Goal: Check status: Check status

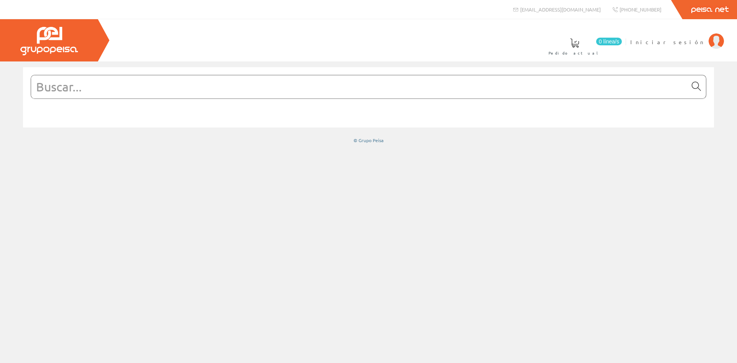
click at [695, 86] on icon at bounding box center [696, 86] width 9 height 5
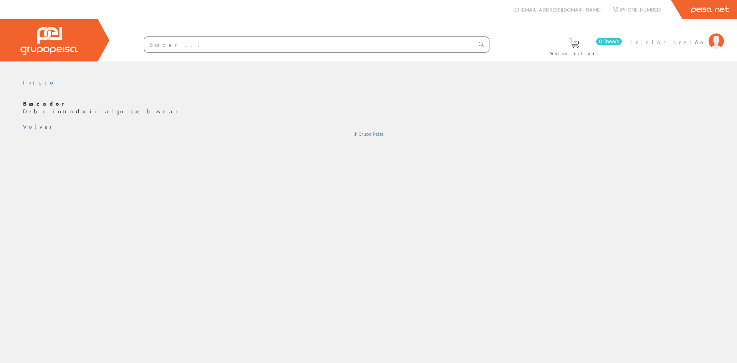
click at [694, 41] on span "Iniciar sesión" at bounding box center [668, 42] width 74 height 8
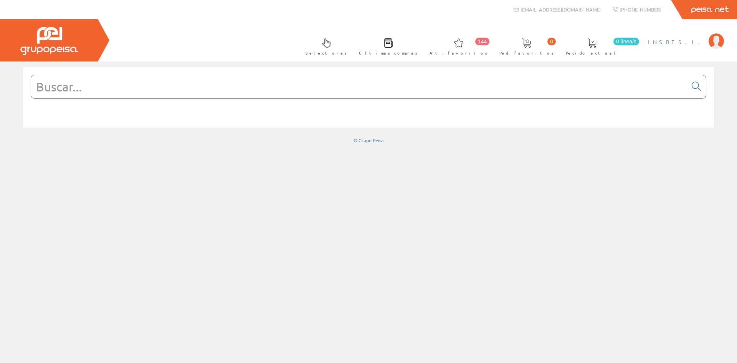
click at [692, 41] on span "INSBE S.L." at bounding box center [676, 42] width 57 height 8
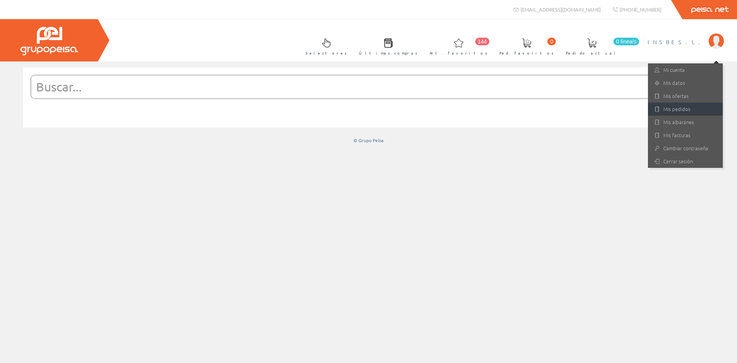
click at [687, 108] on link "Mis pedidos" at bounding box center [685, 109] width 75 height 13
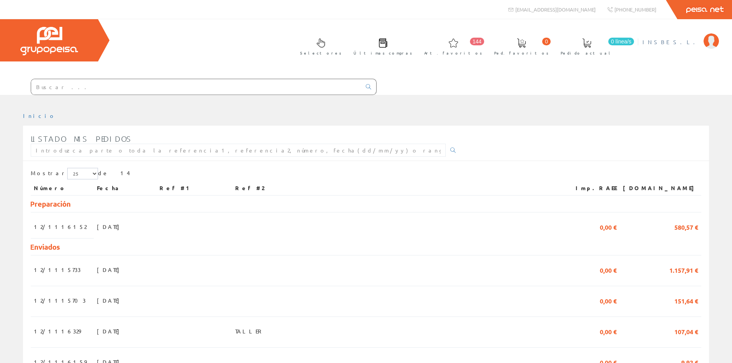
click at [685, 42] on span "INSBE S.L." at bounding box center [670, 42] width 57 height 8
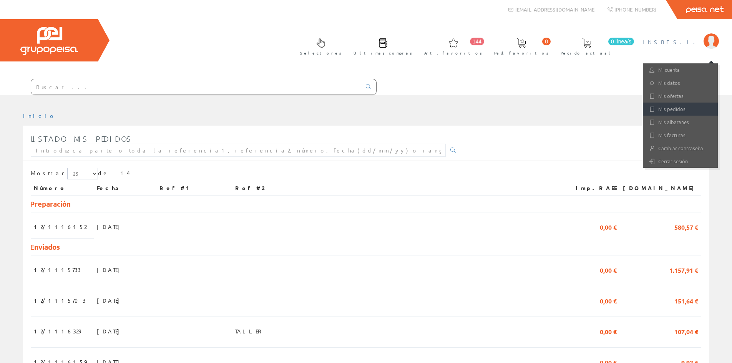
click at [667, 110] on link "Mis pedidos" at bounding box center [679, 109] width 75 height 13
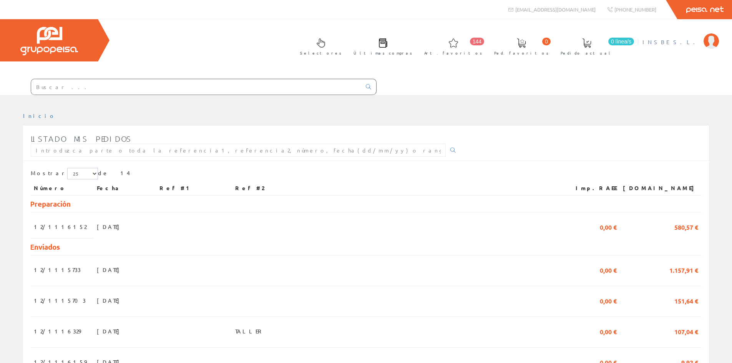
click at [683, 43] on span "INSBE S.L." at bounding box center [670, 42] width 57 height 8
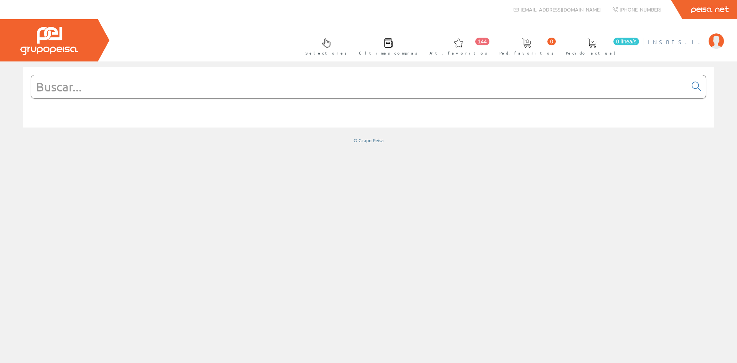
click at [697, 43] on span "INSBE S.L." at bounding box center [676, 42] width 57 height 8
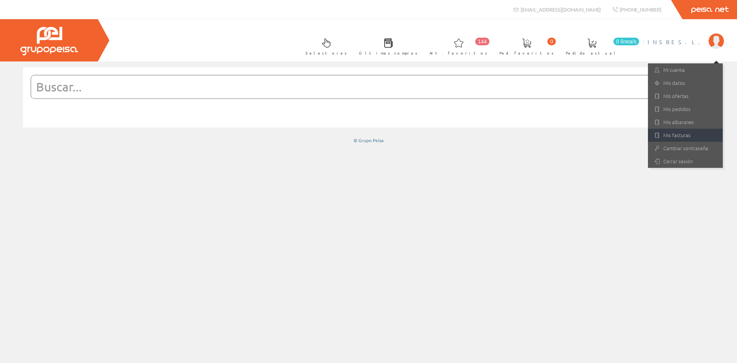
click at [680, 135] on link "Mis facturas" at bounding box center [685, 135] width 75 height 13
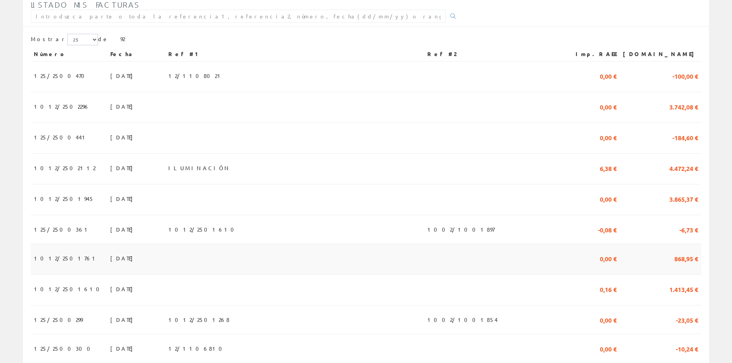
scroll to position [154, 0]
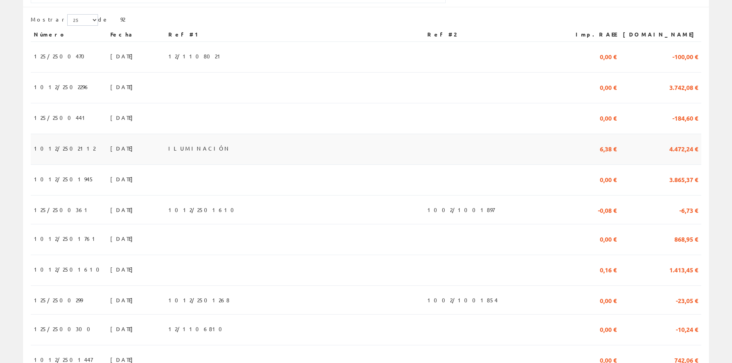
click at [110, 148] on span "[DATE]" at bounding box center [123, 148] width 26 height 13
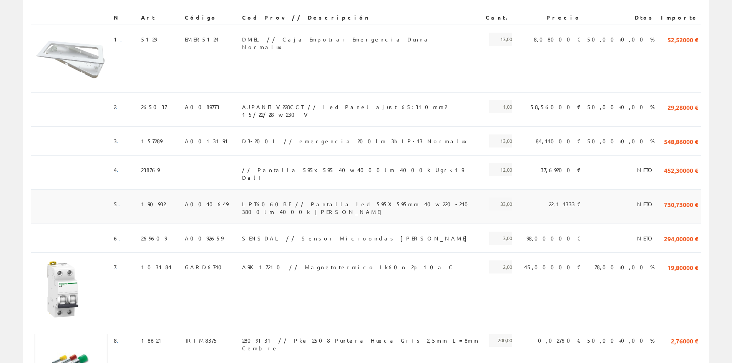
scroll to position [154, 0]
